Goal: Transaction & Acquisition: Purchase product/service

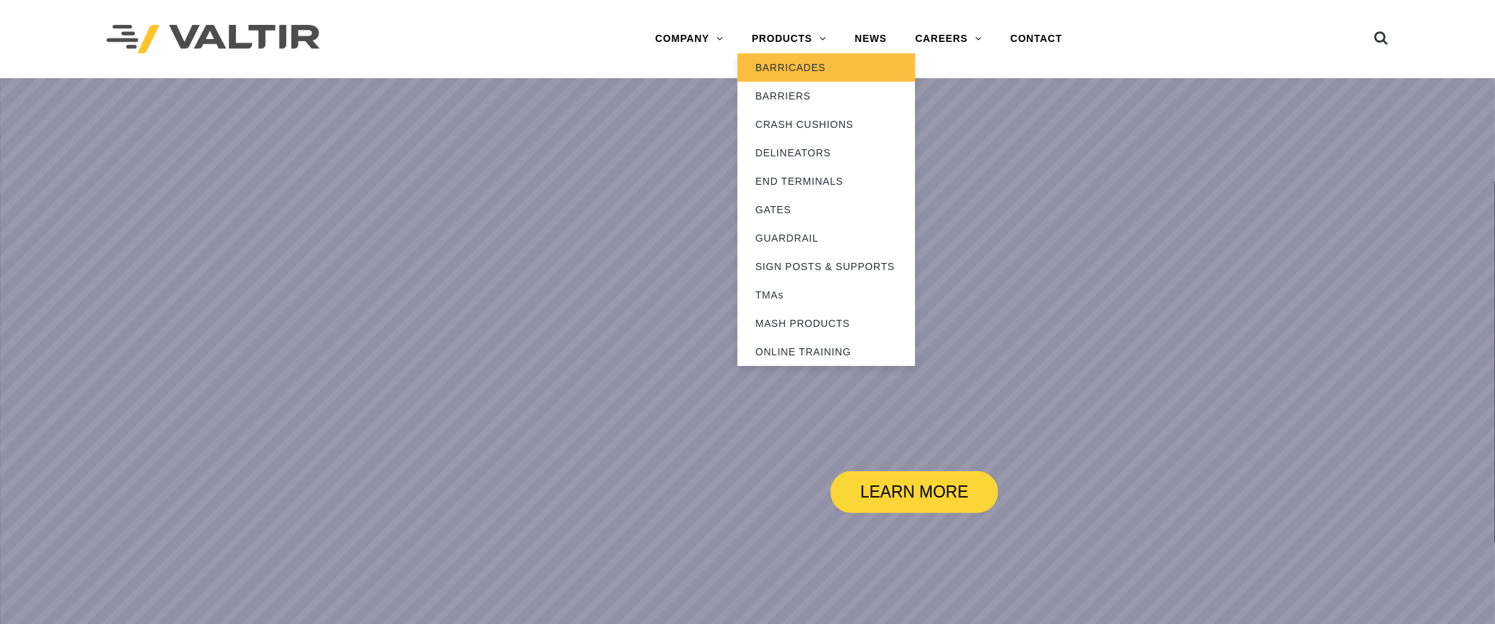
click at [816, 62] on link "BARRICADES" at bounding box center [827, 67] width 178 height 28
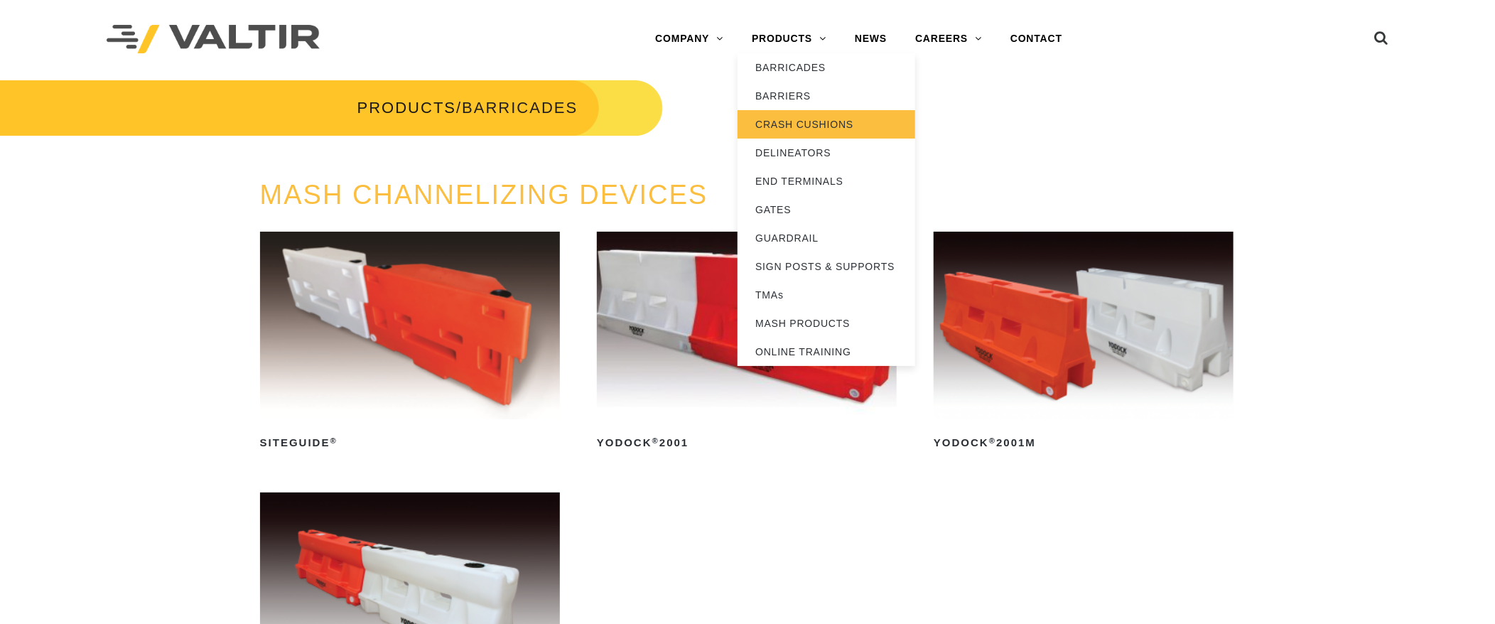
click at [800, 117] on link "CRASH CUSHIONS" at bounding box center [827, 124] width 178 height 28
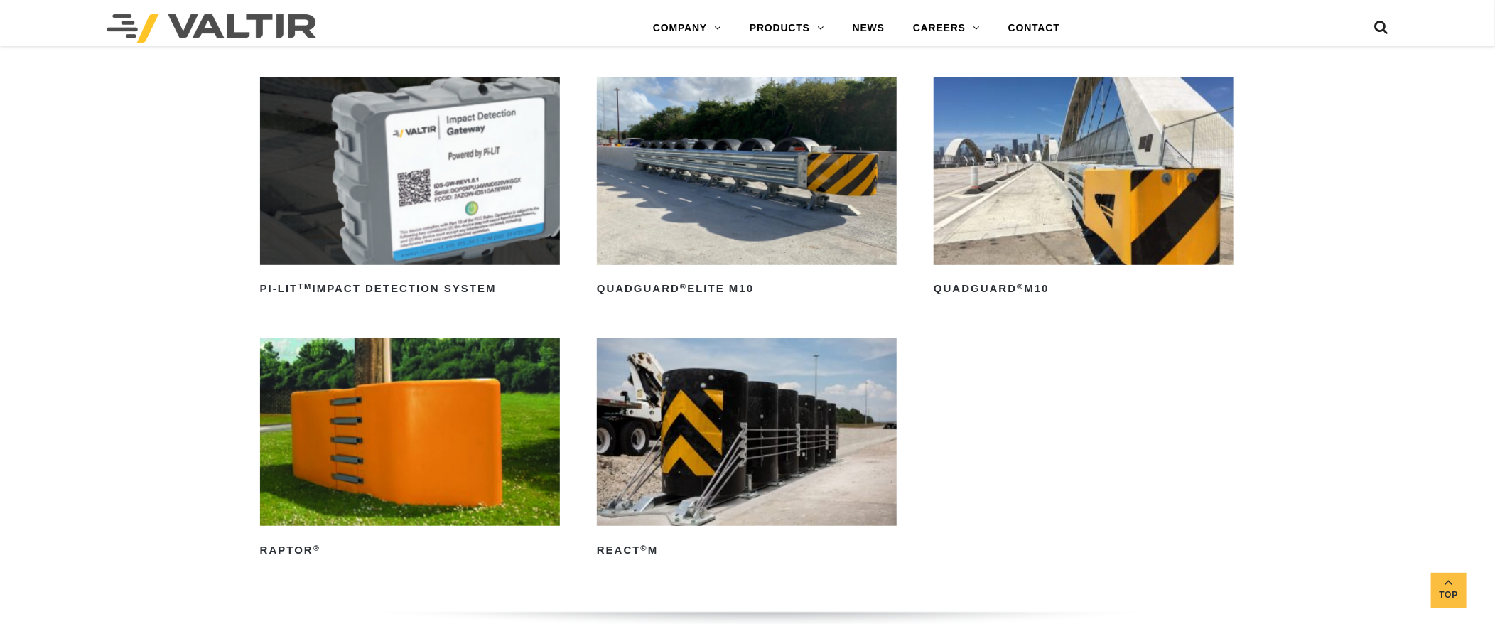
scroll to position [426, 0]
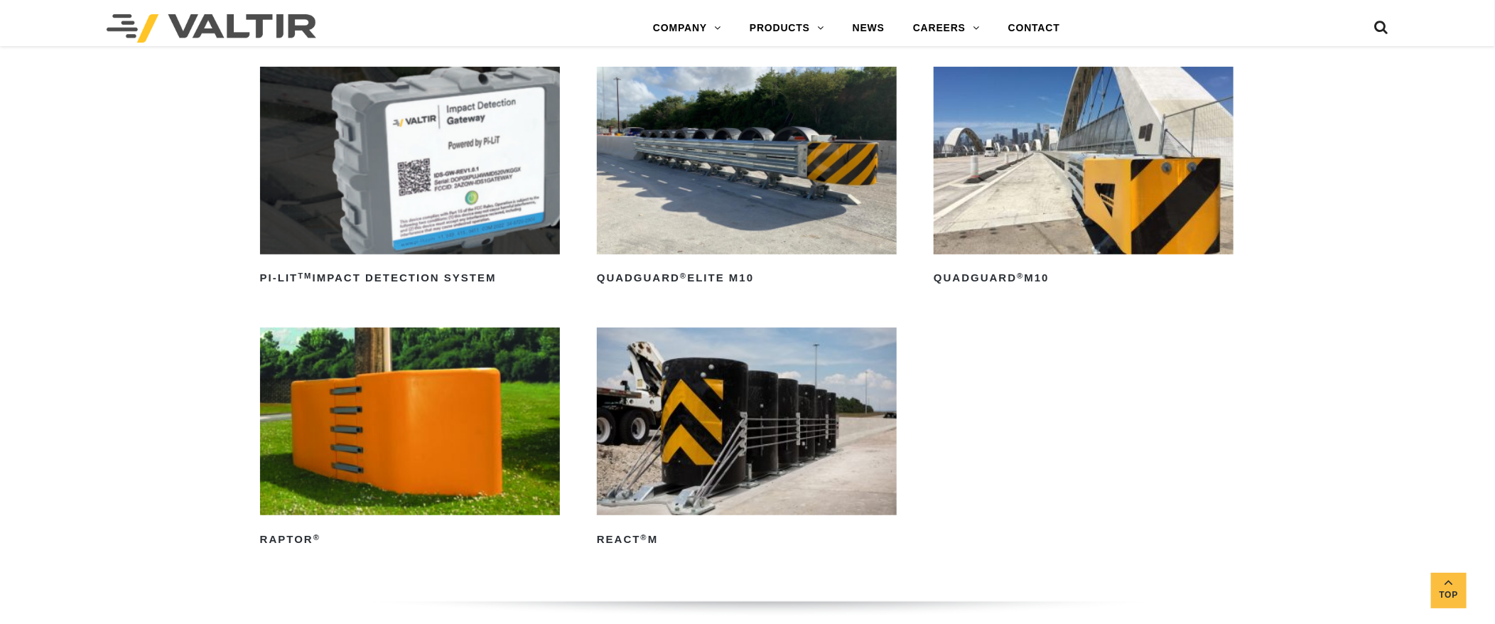
click at [753, 201] on img at bounding box center [747, 161] width 300 height 188
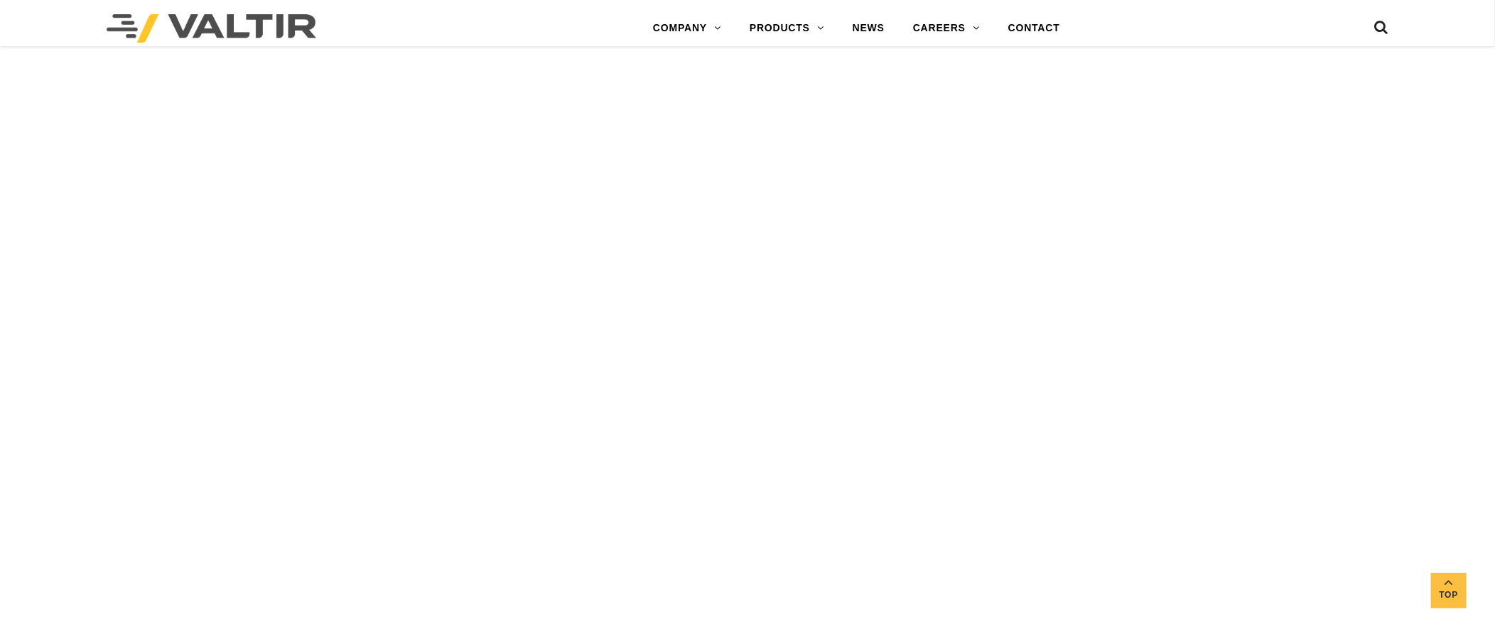
scroll to position [2842, 0]
